Goal: Information Seeking & Learning: Learn about a topic

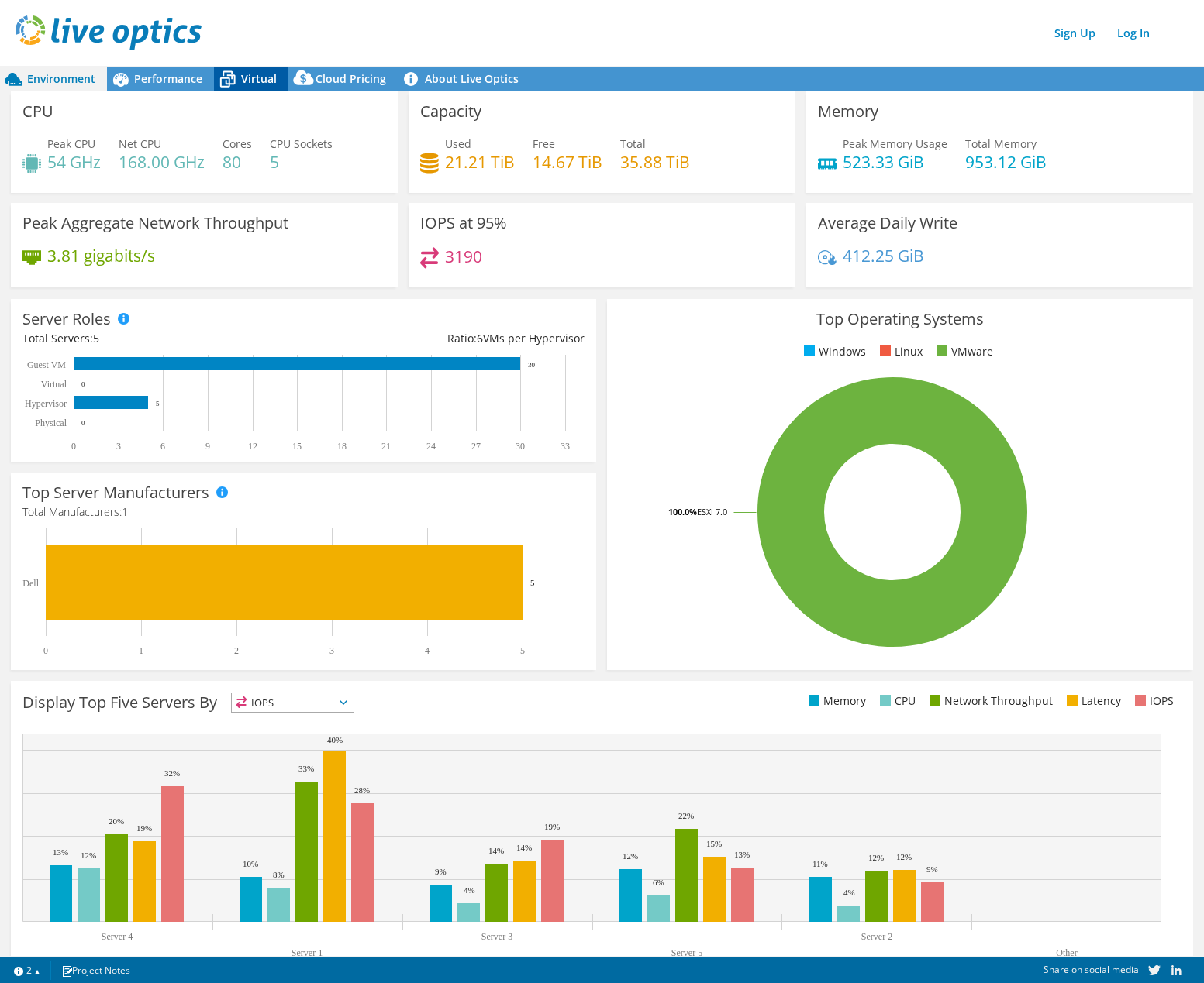
click at [245, 81] on span "Virtual" at bounding box center [258, 78] width 36 height 15
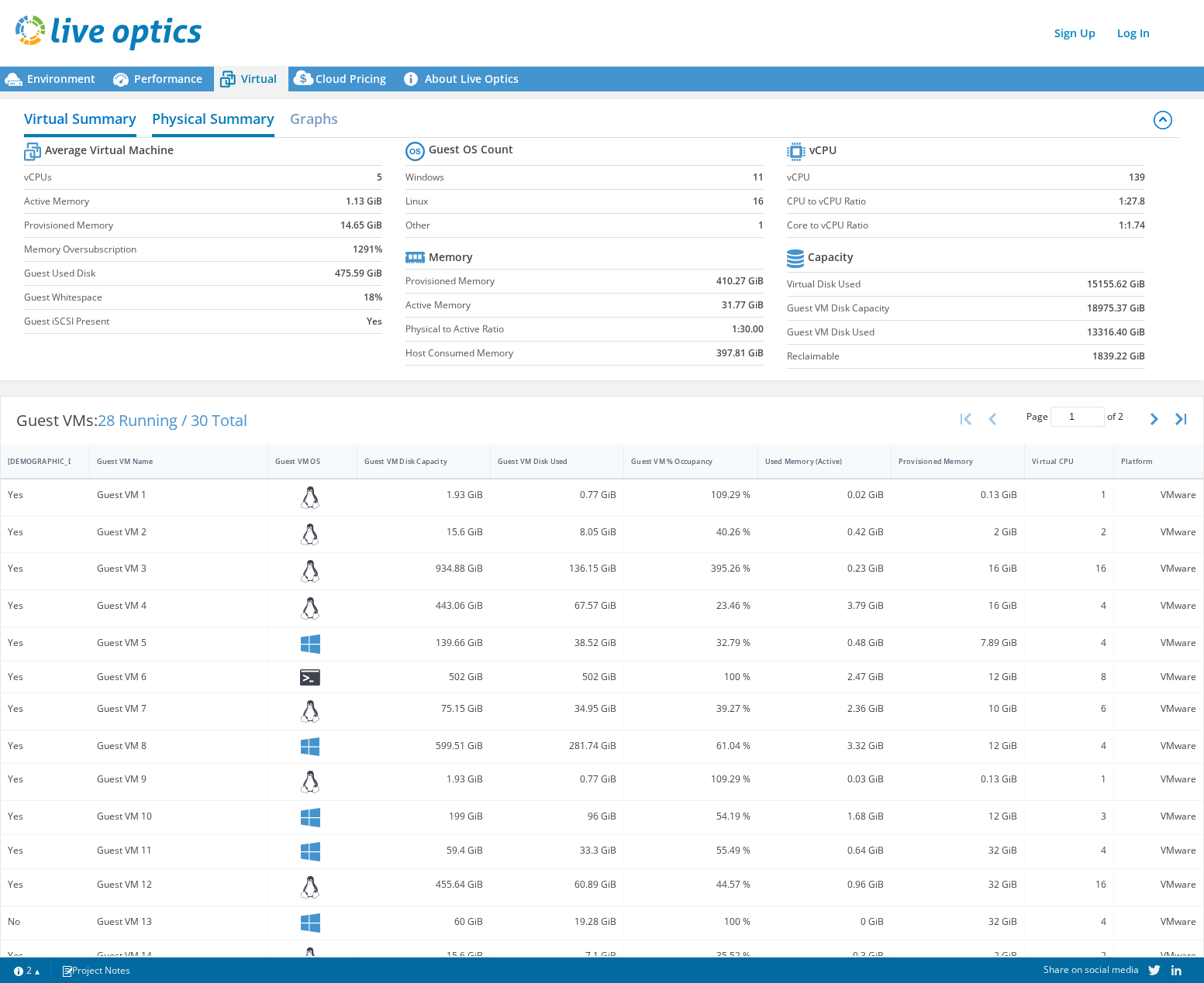
click at [240, 112] on h2 "Physical Summary" at bounding box center [213, 120] width 122 height 34
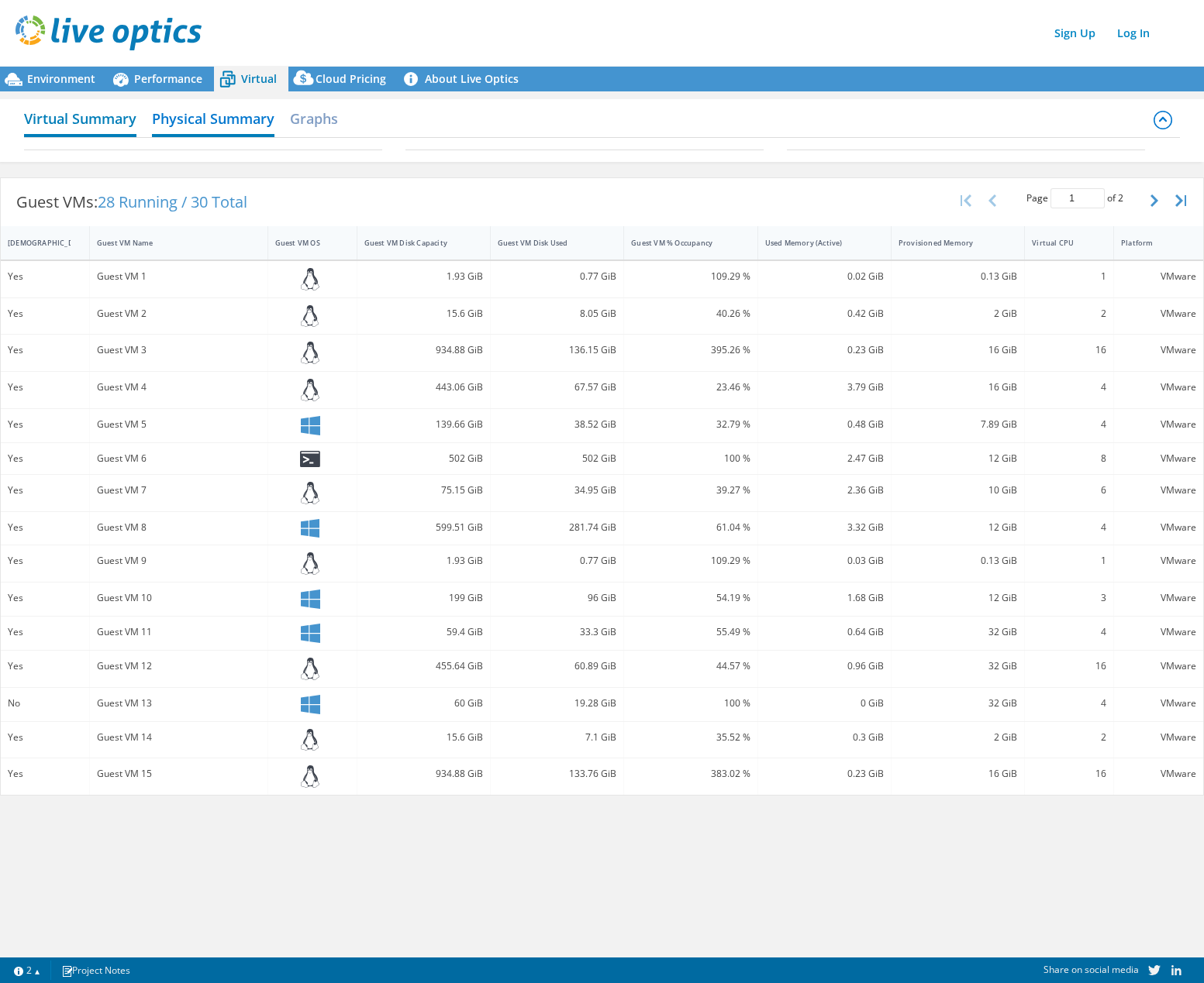
click at [89, 112] on h2 "Virtual Summary" at bounding box center [80, 120] width 112 height 34
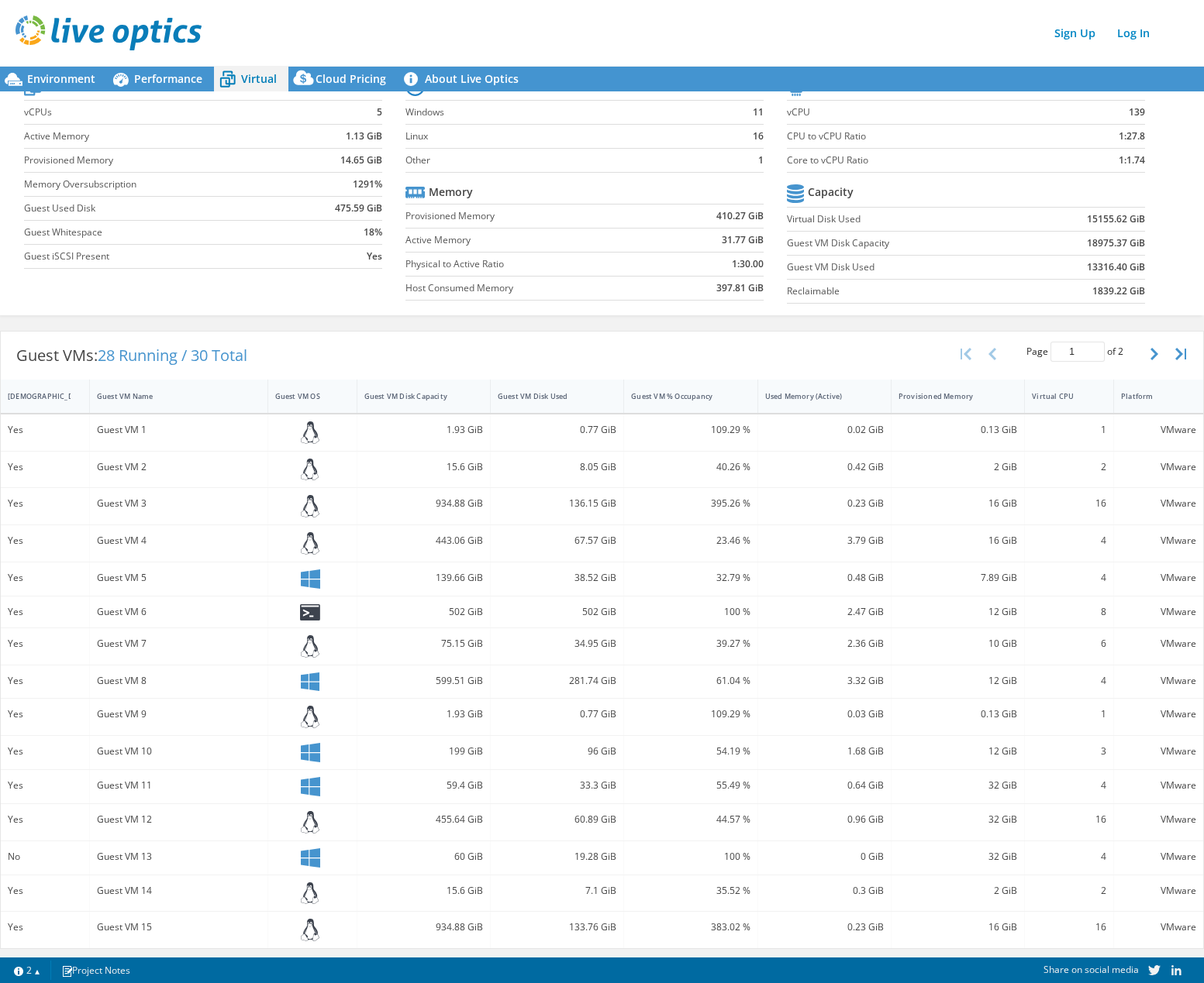
scroll to position [66, 0]
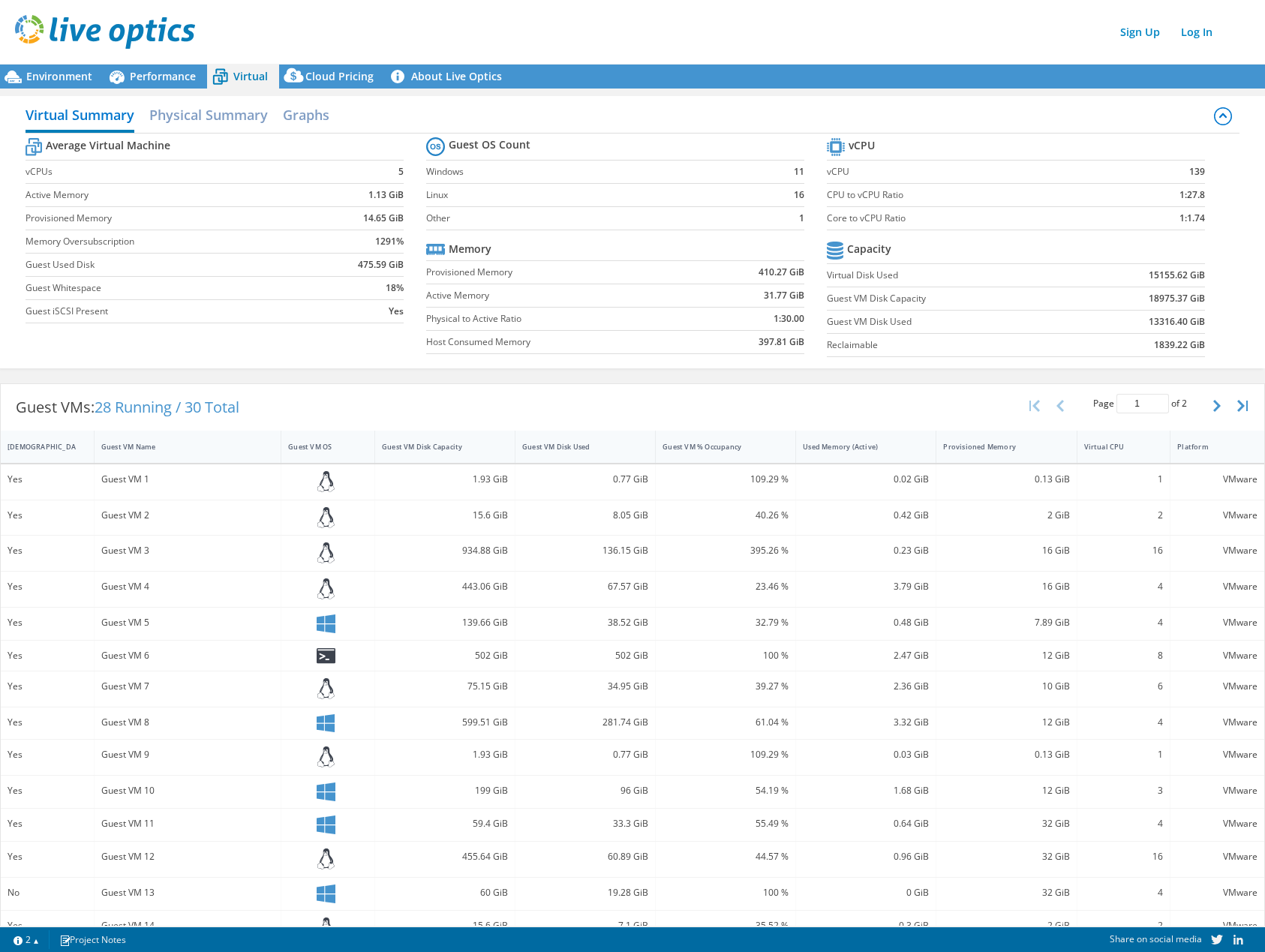
scroll to position [64, 0]
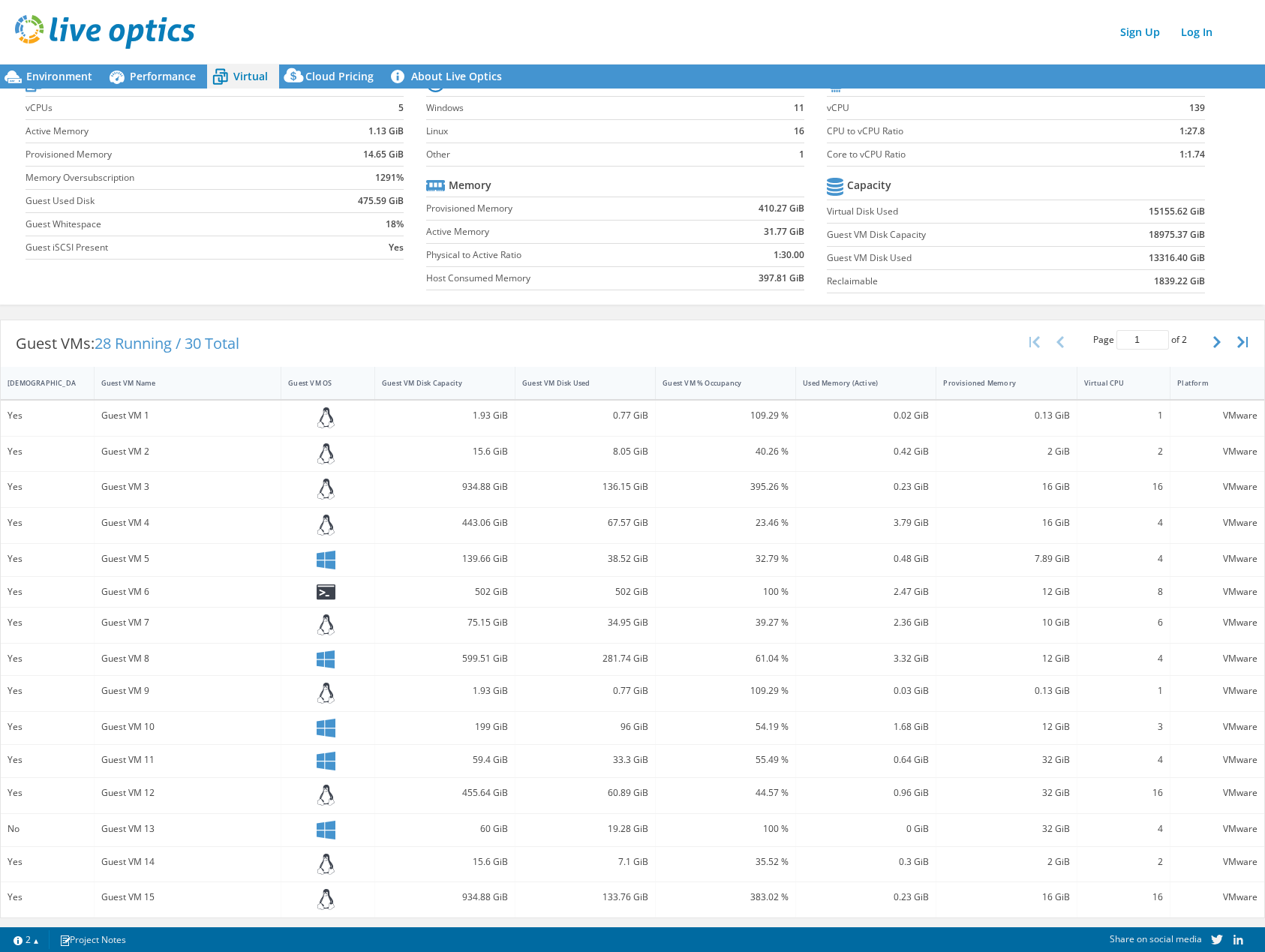
click at [685, 606] on div "100 %" at bounding box center [726, 592] width 140 height 30
click at [1214, 339] on icon "button" at bounding box center [1217, 342] width 8 height 12
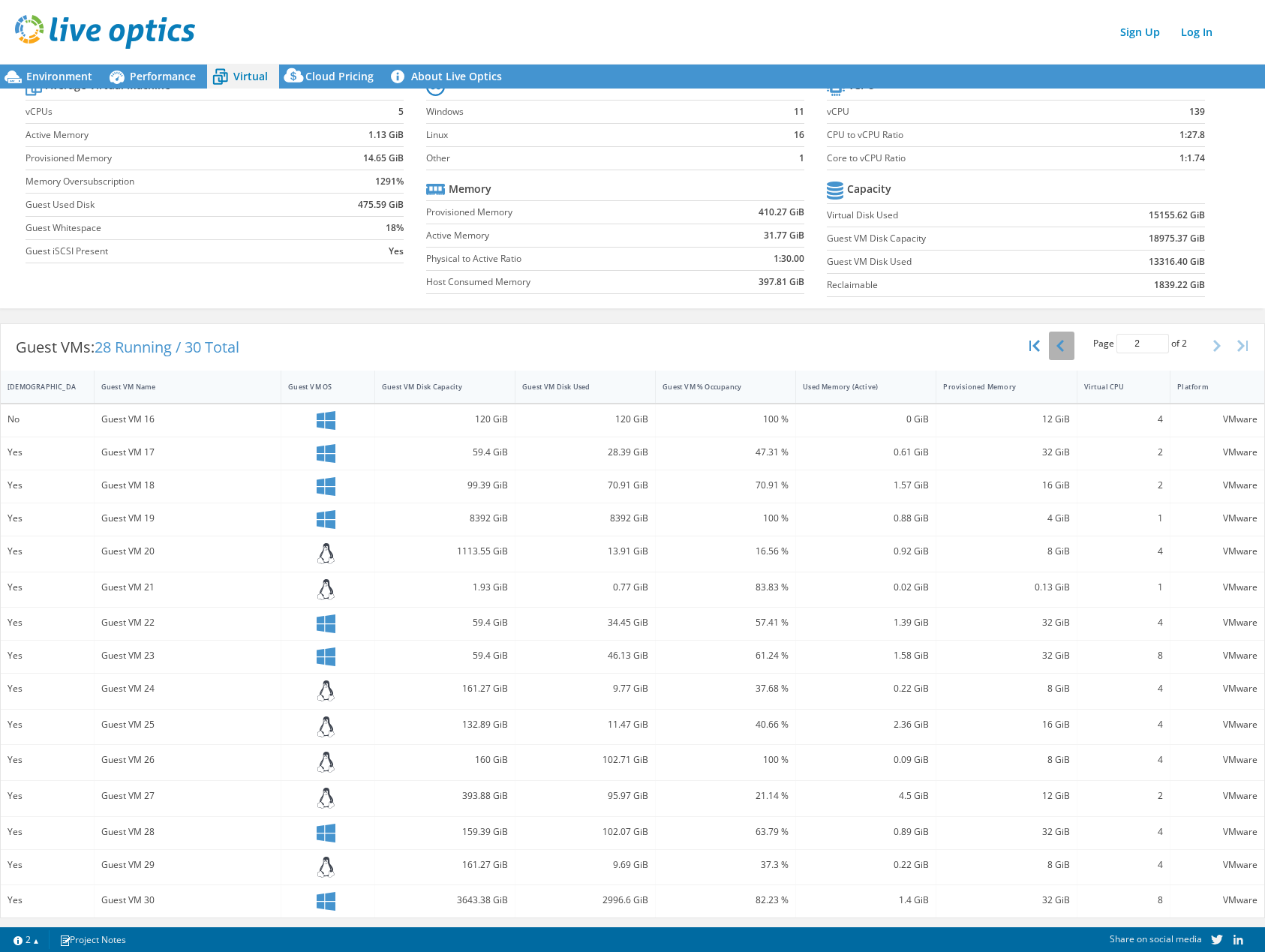
click at [1056, 341] on button "button" at bounding box center [1061, 346] width 25 height 29
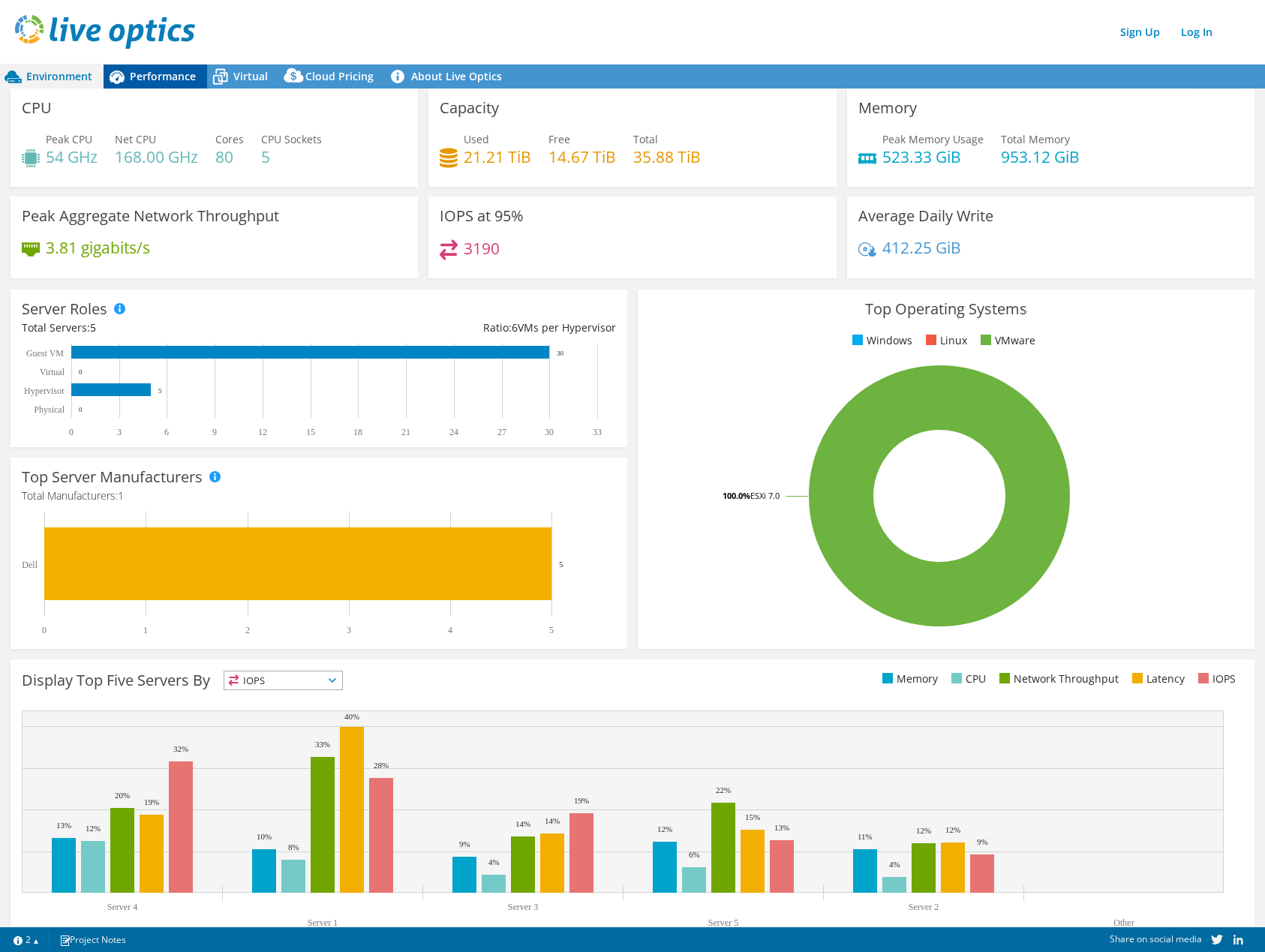
click at [168, 77] on span "Performance" at bounding box center [162, 76] width 66 height 14
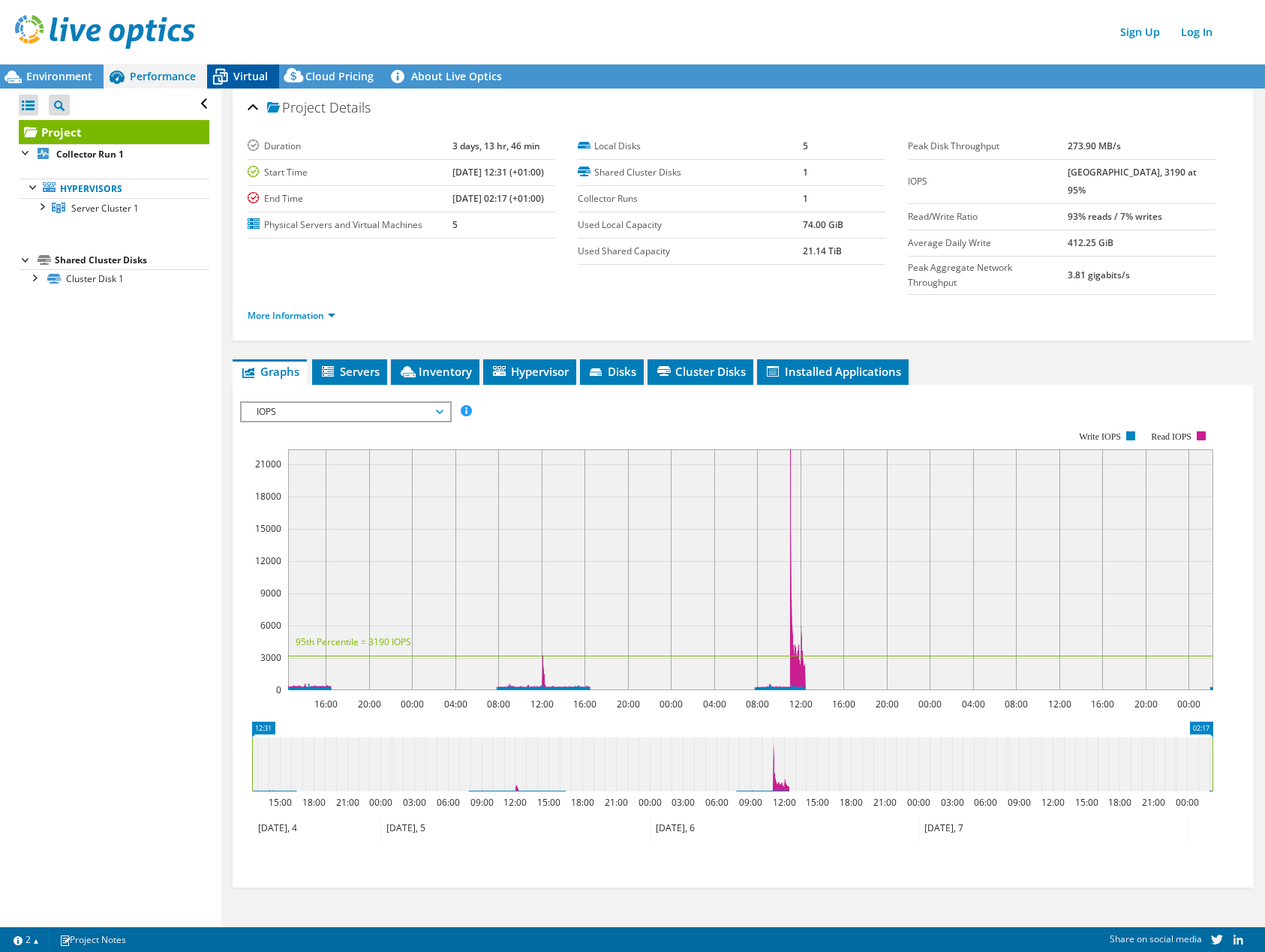
click at [247, 82] on span "Virtual" at bounding box center [250, 76] width 34 height 14
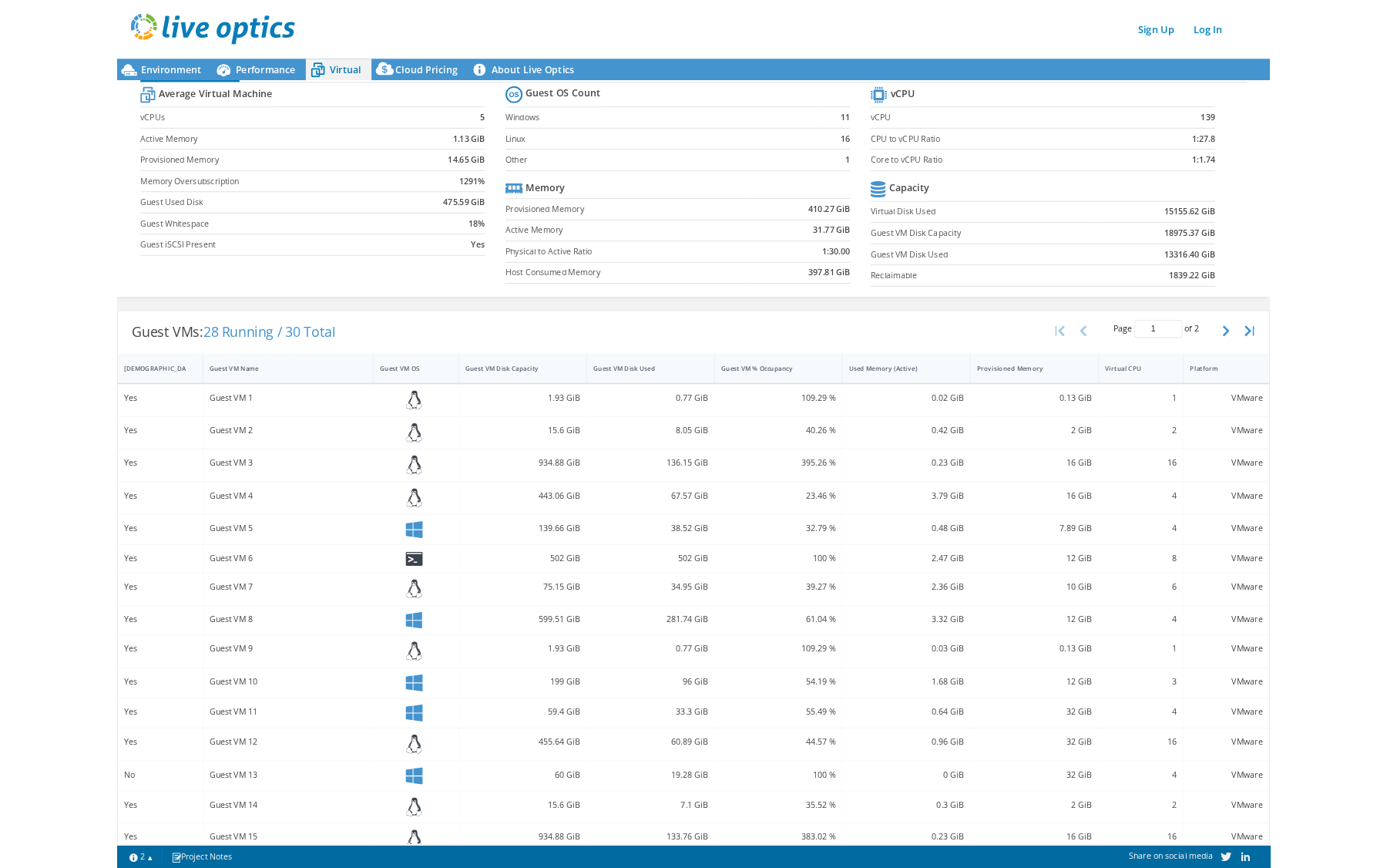
scroll to position [66, 0]
